Goal: Information Seeking & Learning: Learn about a topic

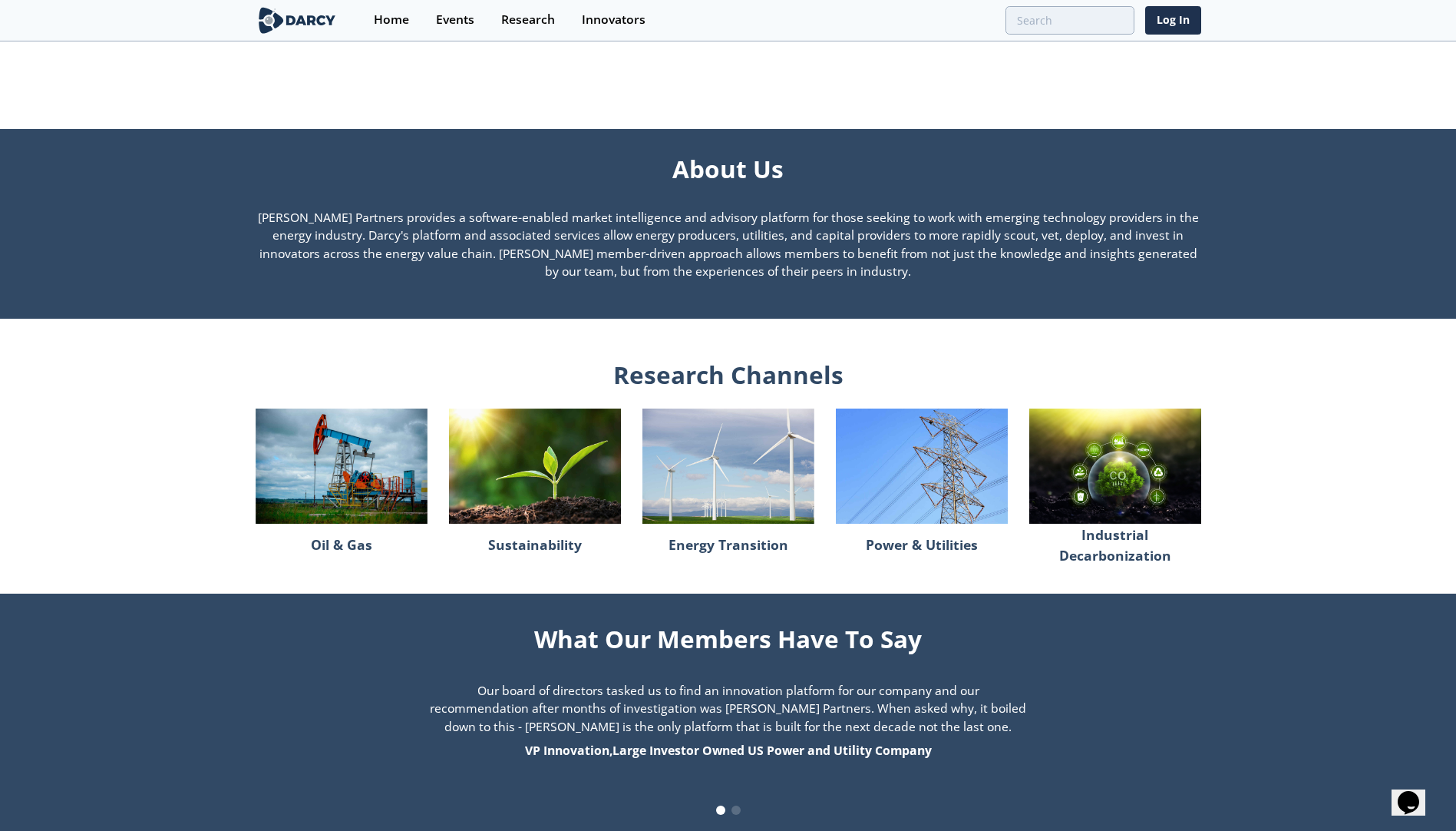
scroll to position [1009, 0]
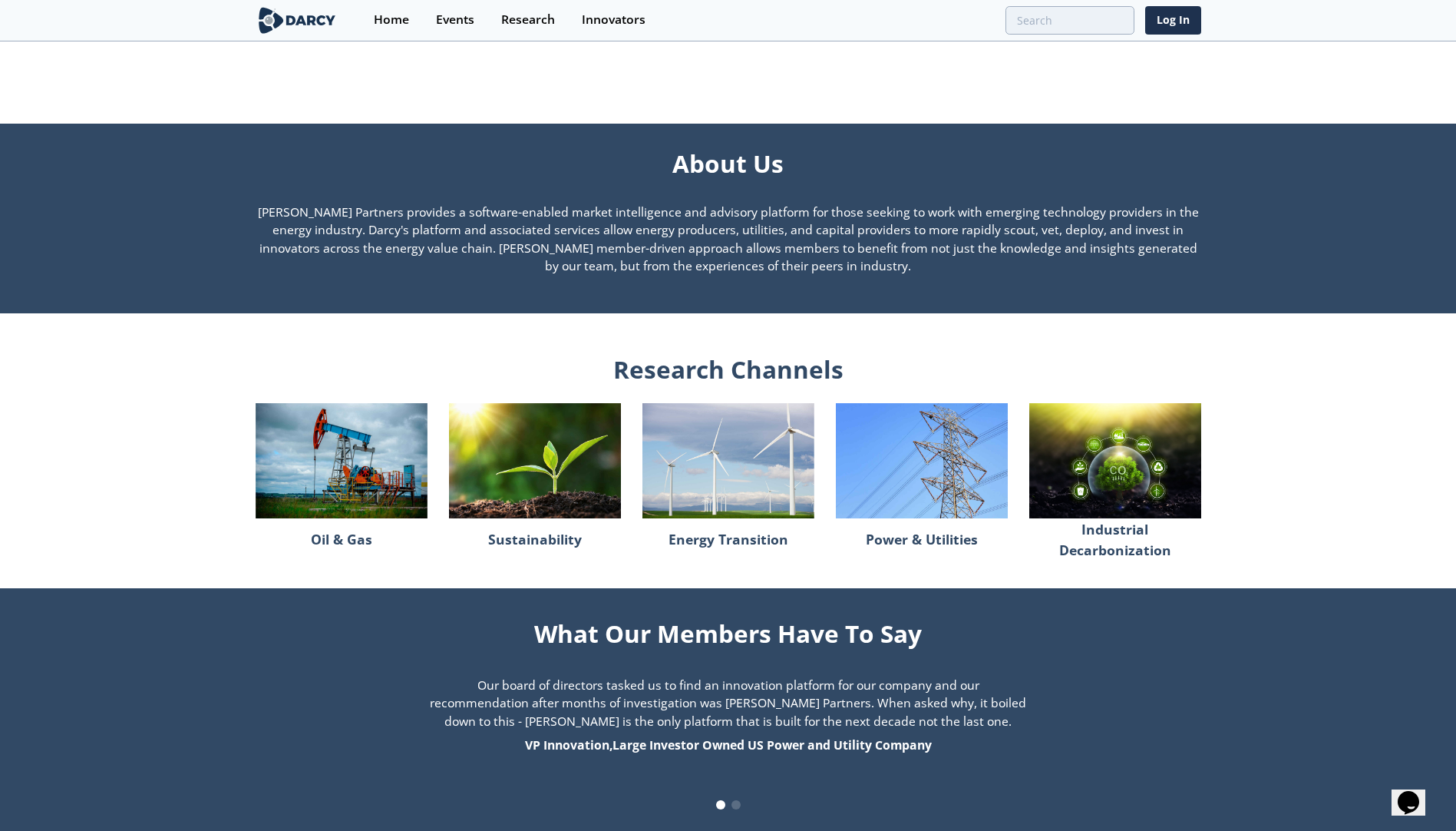
click at [374, 487] on img at bounding box center [341, 460] width 172 height 114
click at [517, 23] on div "Research" at bounding box center [528, 20] width 53 height 12
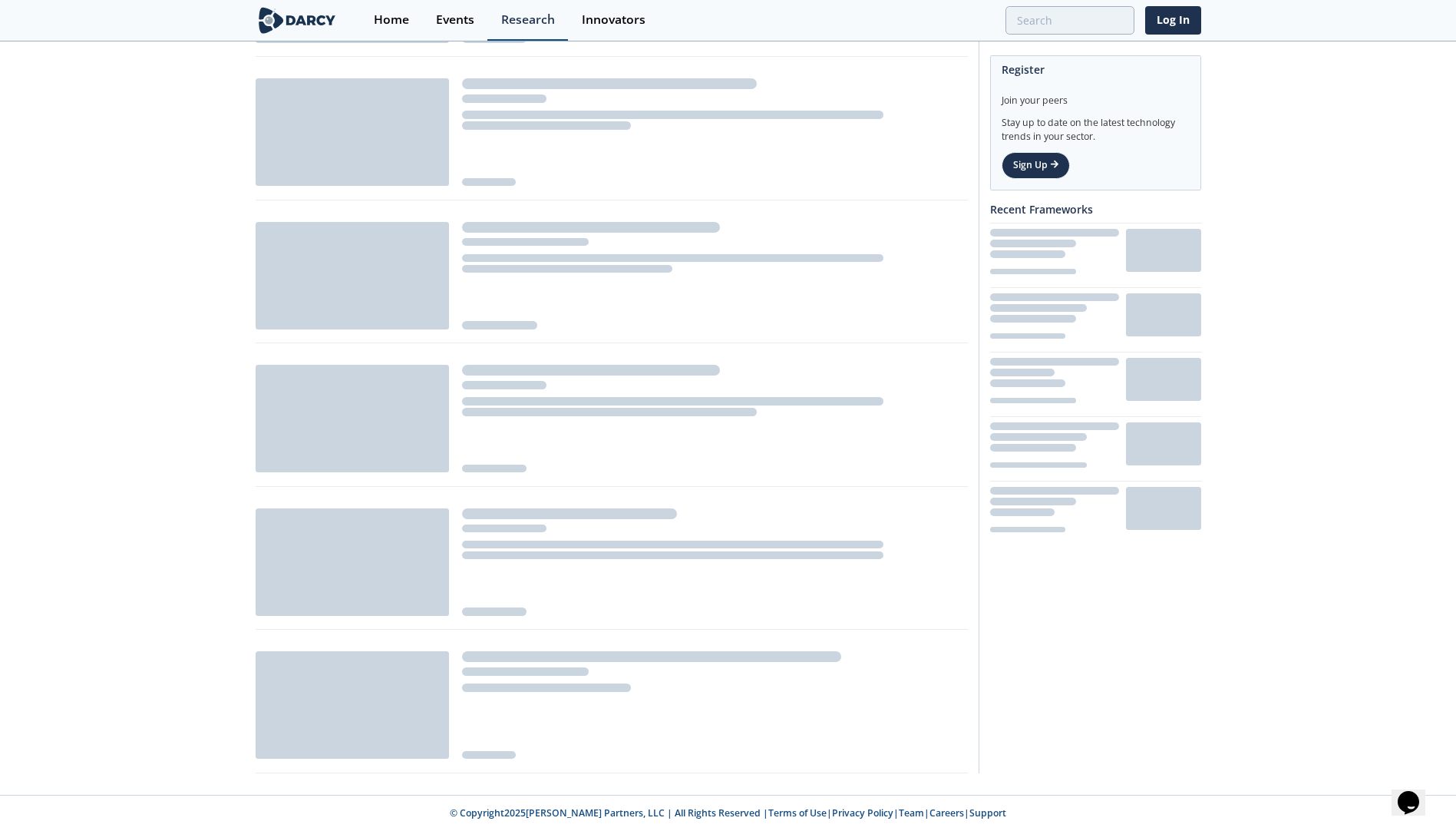
scroll to position [743, 0]
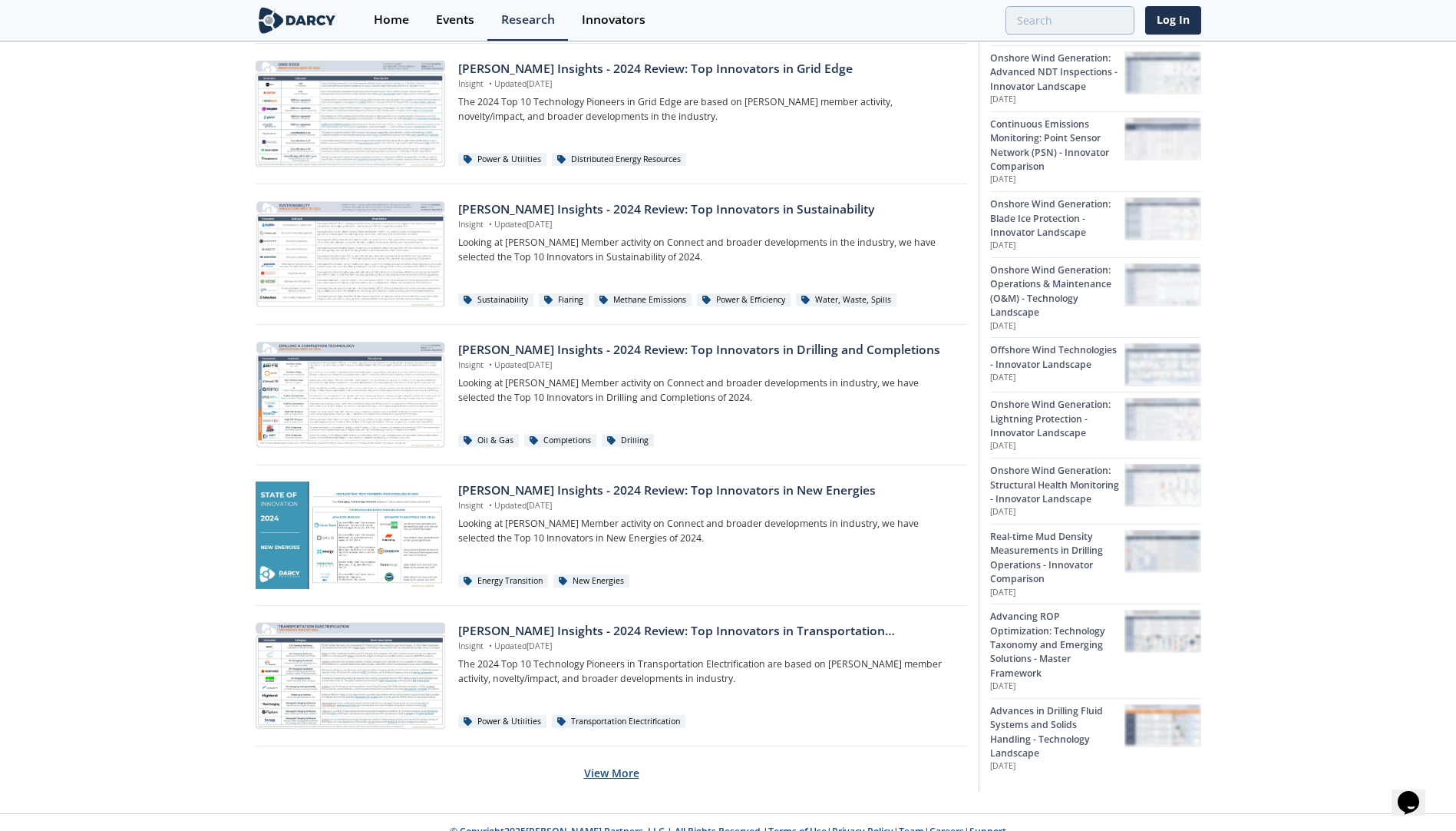
click at [625, 770] on button "View More" at bounding box center [612, 773] width 55 height 37
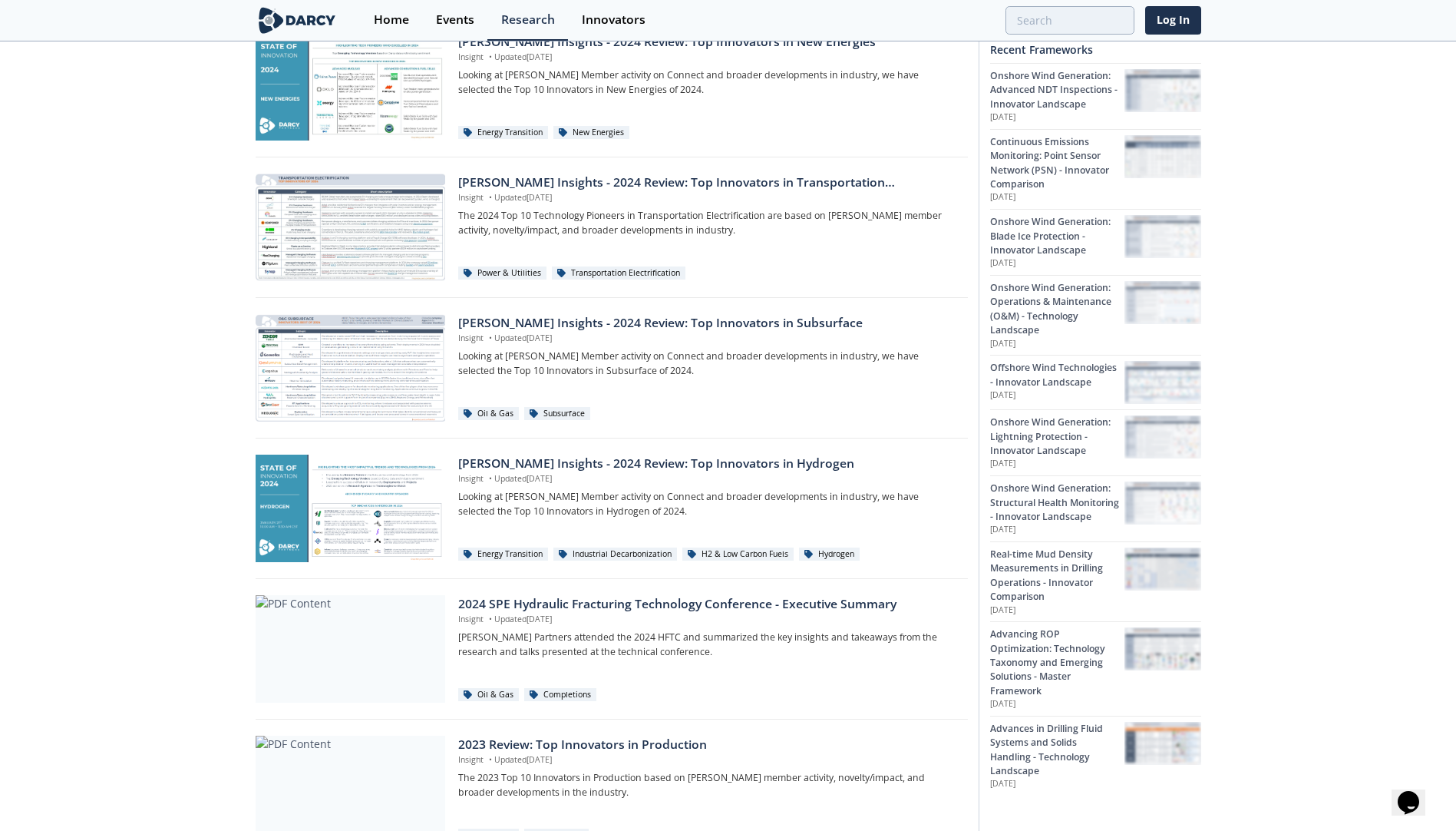
scroll to position [1185, 0]
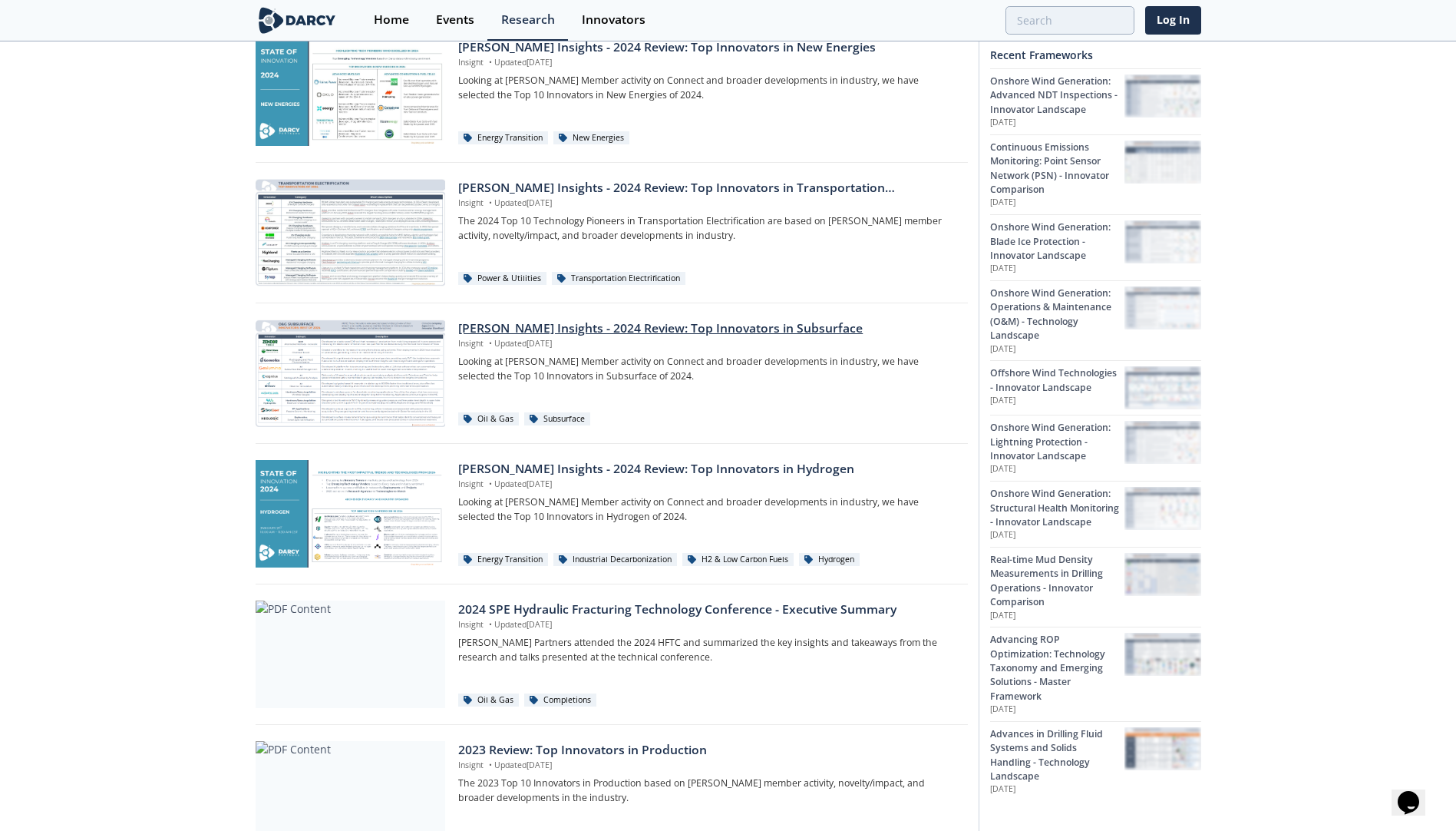
click at [664, 333] on div "[PERSON_NAME] Insights - 2024 Review: Top Innovators in Subsurface" at bounding box center [707, 328] width 498 height 19
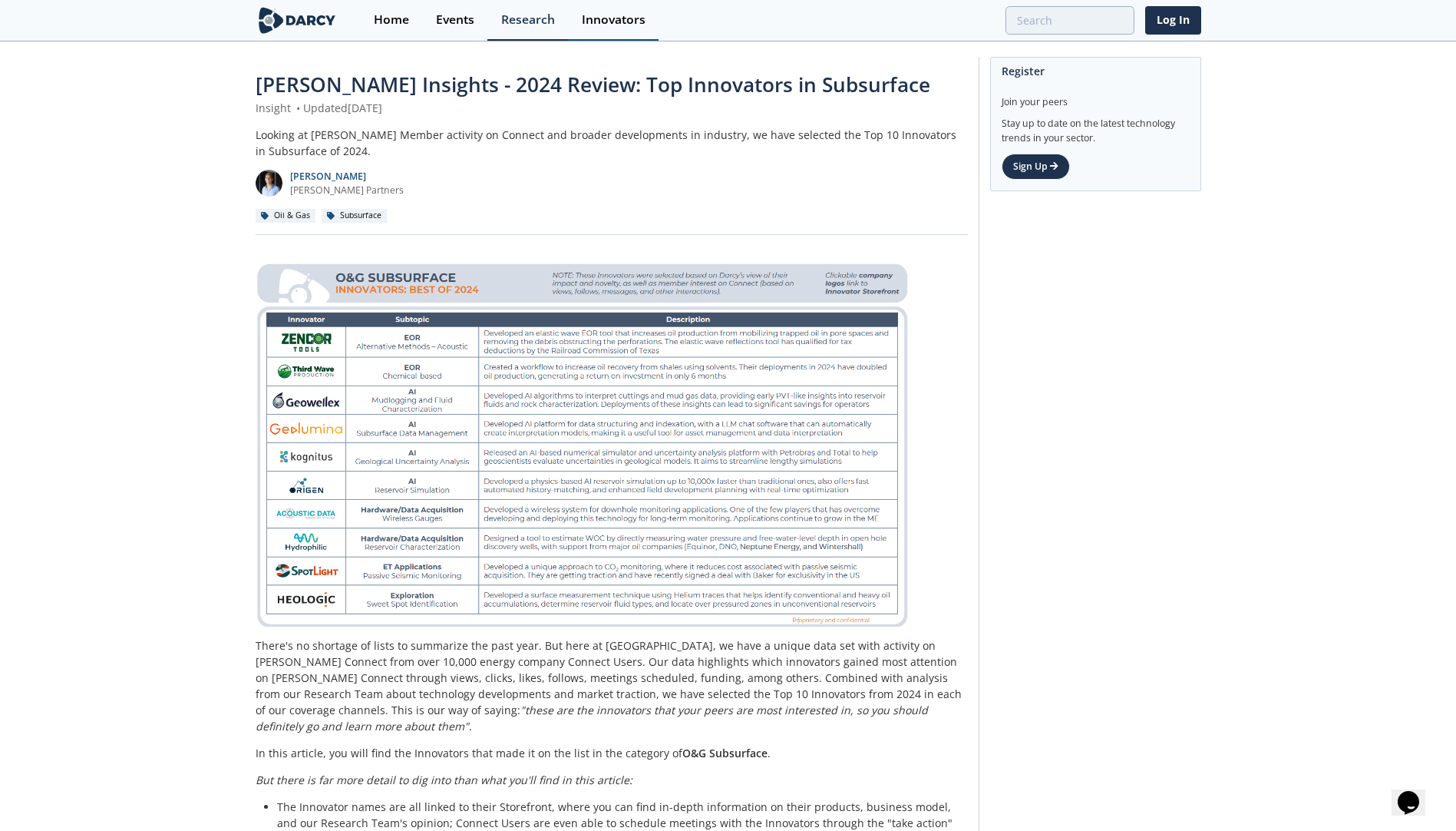
click at [606, 25] on div "Innovators" at bounding box center [613, 20] width 63 height 12
